Goal: Transaction & Acquisition: Purchase product/service

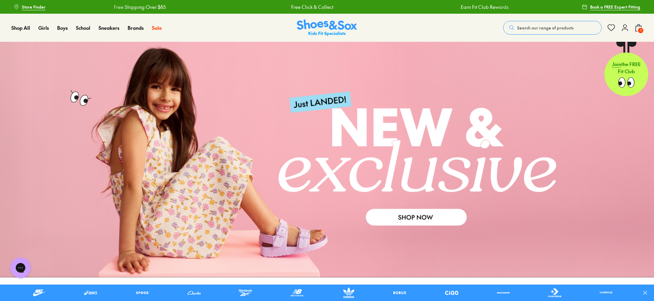
click at [543, 28] on span "Search our range of products" at bounding box center [545, 28] width 56 height 6
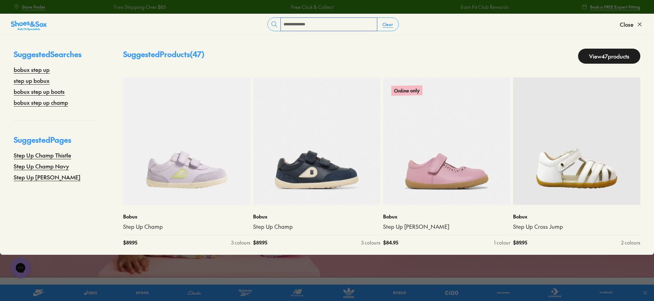
type input "**********"
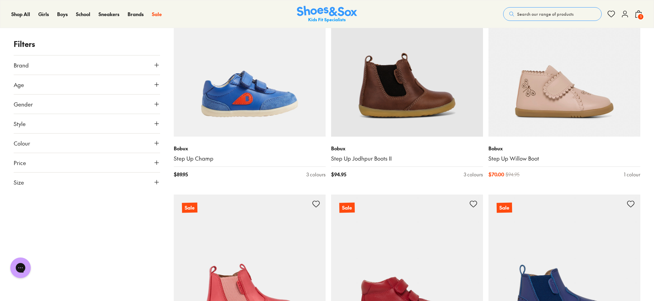
scroll to position [2010, 0]
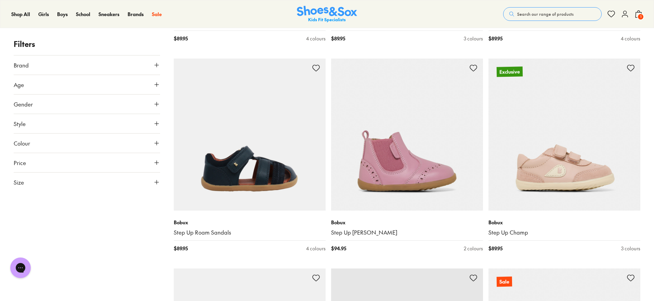
scroll to position [1753, 0]
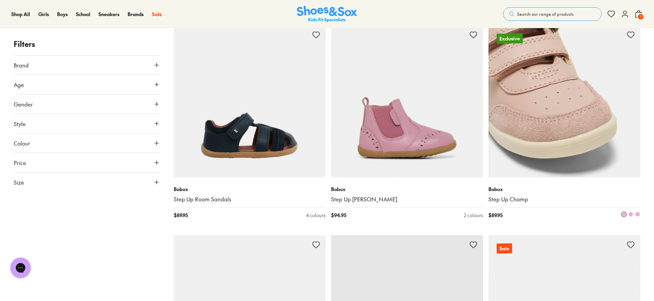
click at [549, 157] on img at bounding box center [564, 101] width 152 height 152
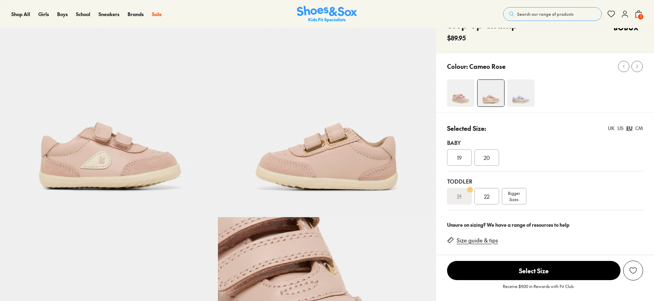
select select "*"
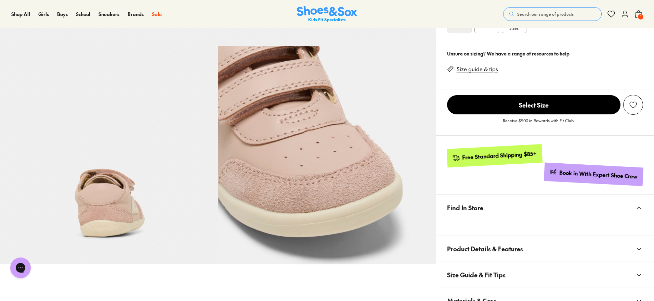
scroll to position [342, 0]
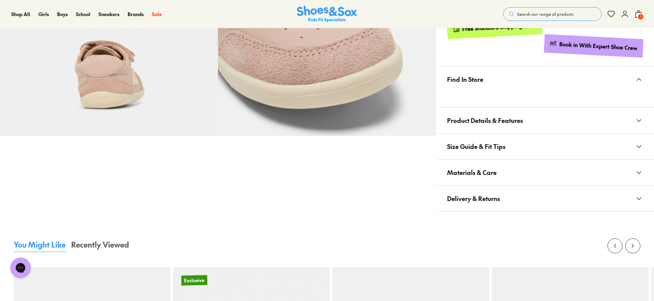
click at [486, 148] on span "Size Guide & Fit Tips" at bounding box center [476, 146] width 58 height 20
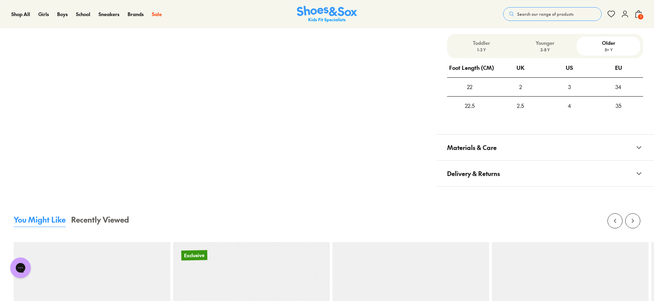
scroll to position [513, 0]
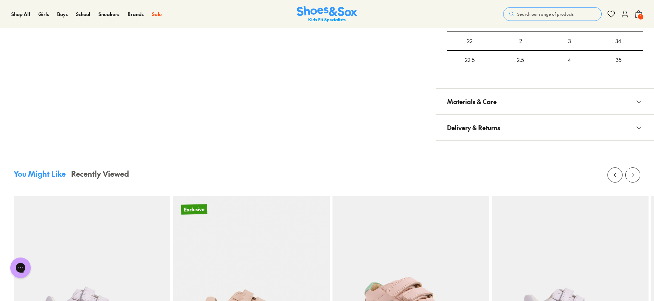
click at [487, 108] on span "Materials & Care" at bounding box center [472, 101] width 50 height 20
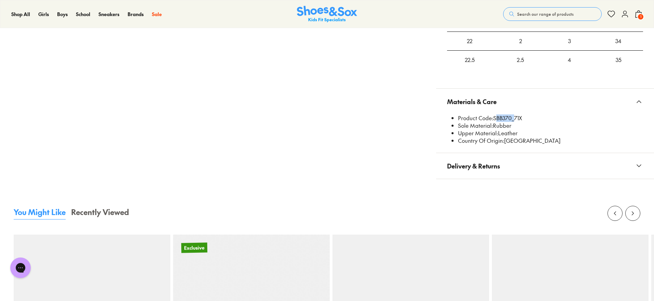
drag, startPoint x: 494, startPoint y: 117, endPoint x: 512, endPoint y: 119, distance: 18.0
click at [512, 119] on li "Product Code: SBB370_71X" at bounding box center [550, 118] width 185 height 8
copy li "SBB370"
